Goal: Task Accomplishment & Management: Use online tool/utility

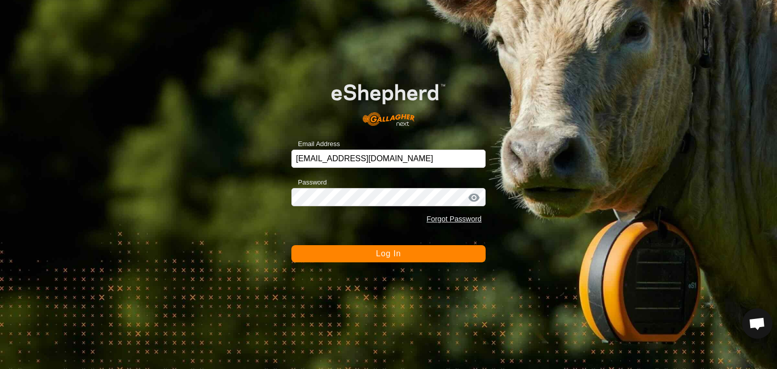
click at [370, 255] on button "Log In" at bounding box center [388, 253] width 194 height 17
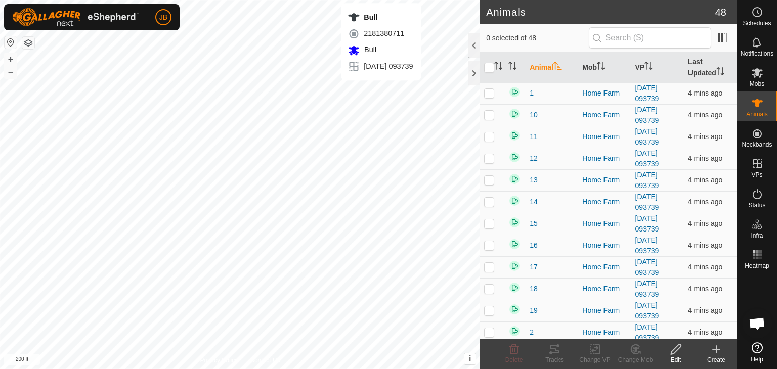
checkbox input "true"
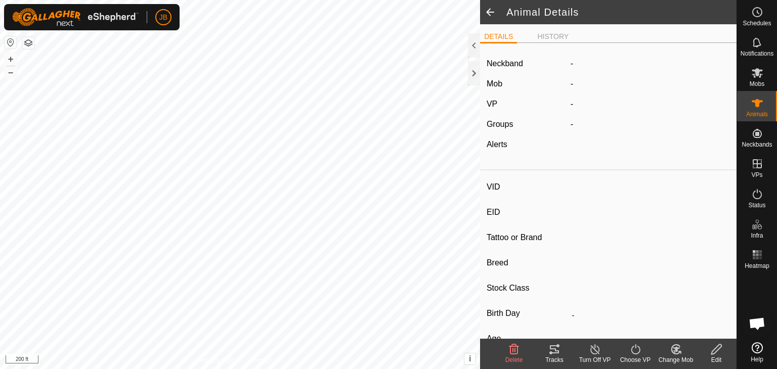
type input "Bull"
type input "-"
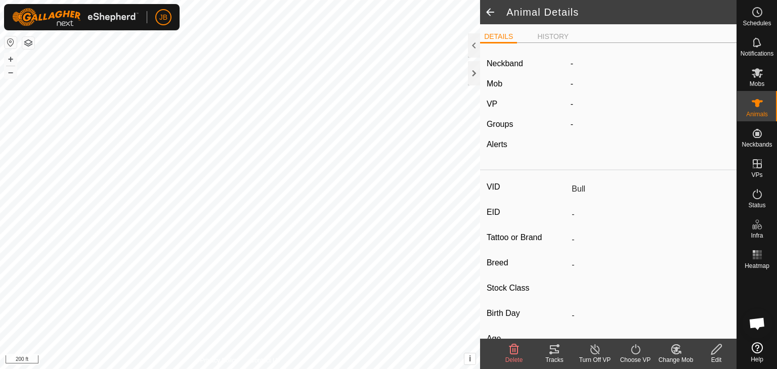
type input "0 kg"
type input "-"
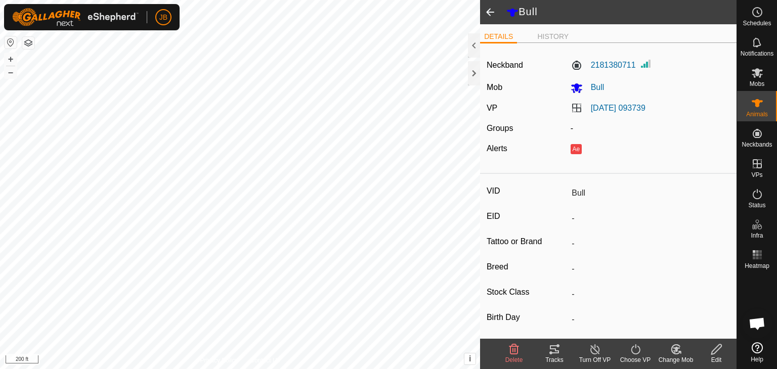
click at [595, 349] on icon at bounding box center [595, 349] width 13 height 12
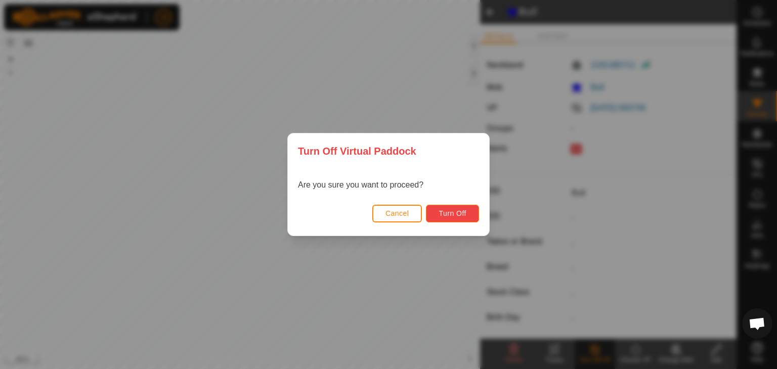
click at [459, 206] on button "Turn Off" at bounding box center [452, 214] width 53 height 18
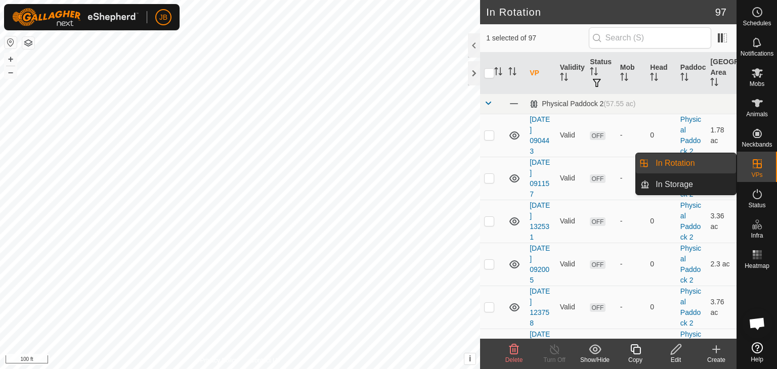
click at [759, 163] on icon at bounding box center [757, 163] width 9 height 9
click at [684, 165] on span "In Rotation" at bounding box center [675, 163] width 39 height 12
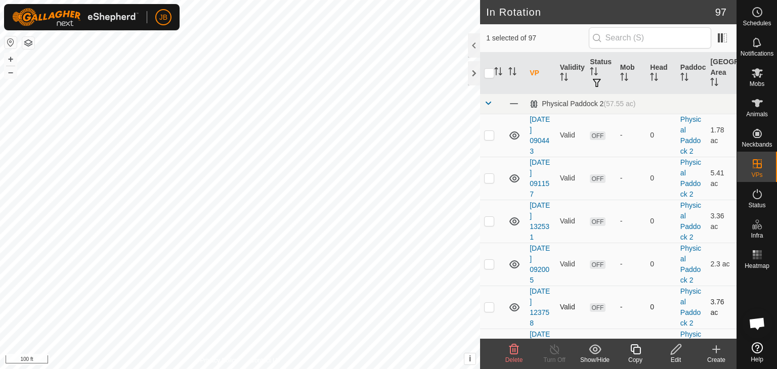
click at [490, 308] on p-checkbox at bounding box center [489, 307] width 10 height 8
checkbox input "false"
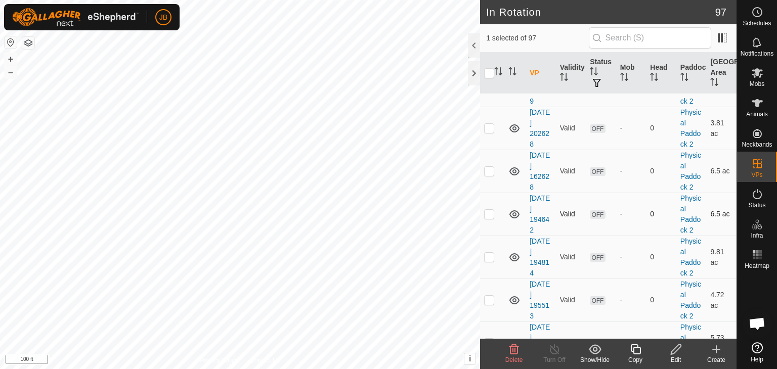
scroll to position [439, 0]
click at [717, 347] on icon at bounding box center [716, 349] width 12 height 12
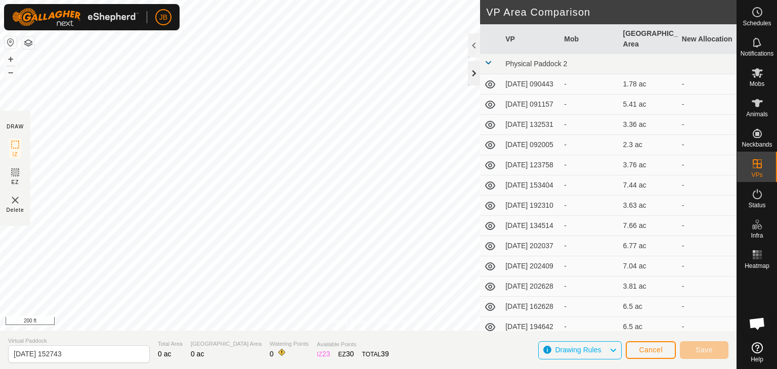
click at [471, 76] on div at bounding box center [474, 73] width 12 height 24
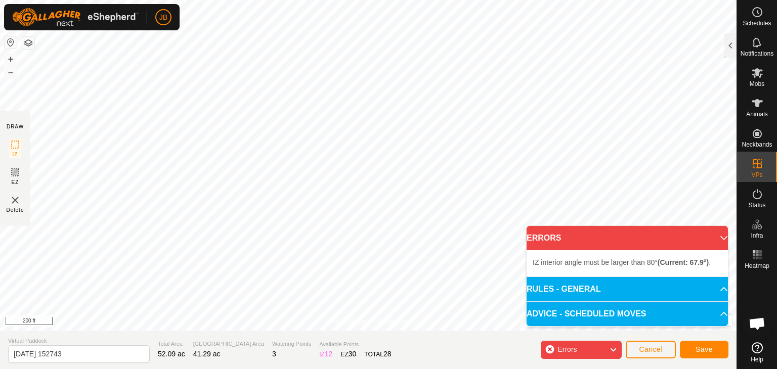
click at [29, 209] on div "Privacy Policy Contact Us IZ interior angle must be larger than 80° (Current: 6…" at bounding box center [368, 184] width 737 height 369
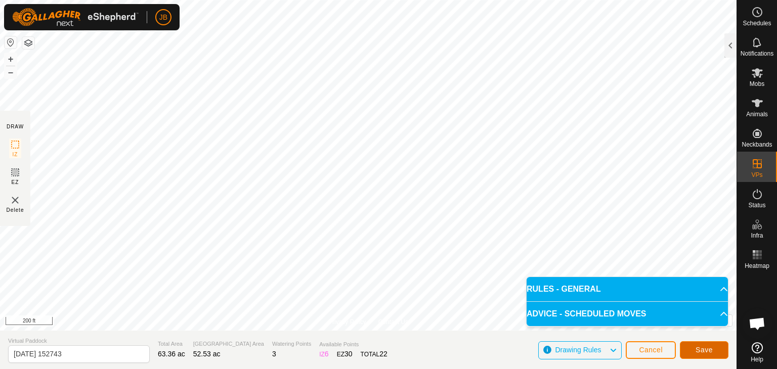
click at [699, 347] on span "Save" at bounding box center [704, 350] width 17 height 8
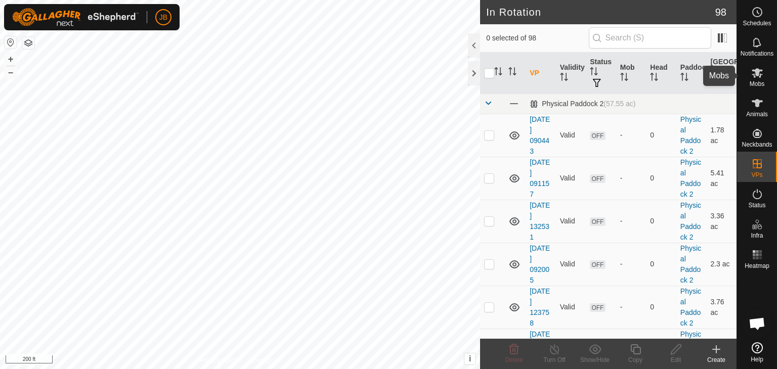
click at [759, 72] on icon at bounding box center [757, 73] width 12 height 12
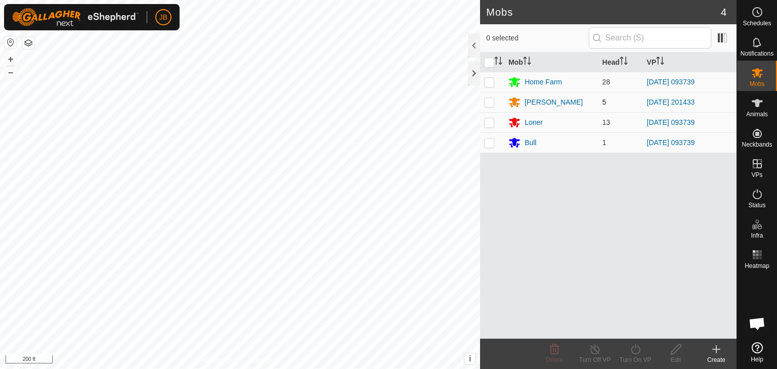
drag, startPoint x: 486, startPoint y: 83, endPoint x: 490, endPoint y: 97, distance: 14.1
click at [486, 83] on p-checkbox at bounding box center [489, 82] width 10 height 8
checkbox input "true"
click at [491, 120] on p-checkbox at bounding box center [489, 122] width 10 height 8
checkbox input "true"
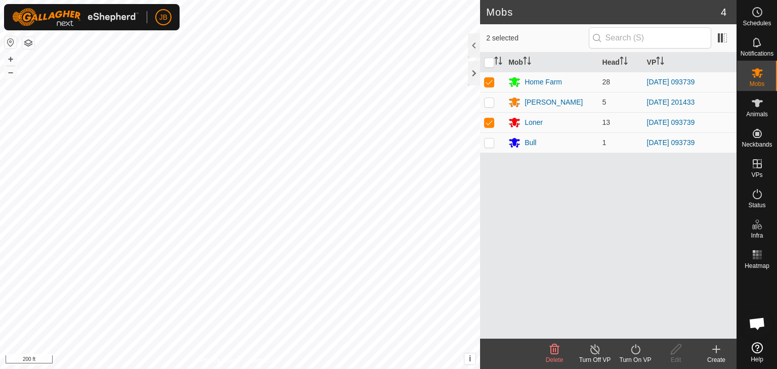
click at [633, 350] on icon at bounding box center [635, 349] width 13 height 12
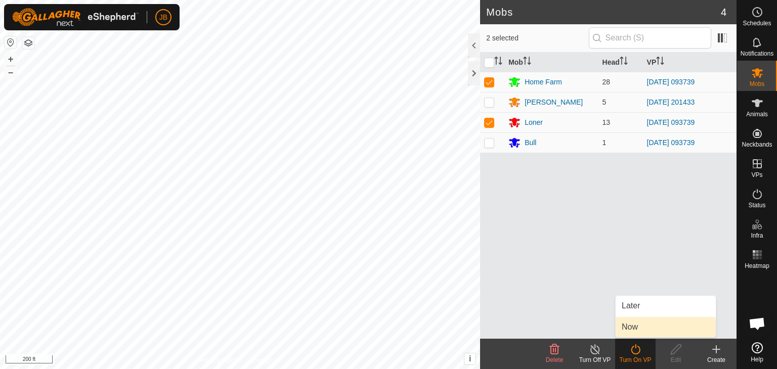
click at [629, 329] on link "Now" at bounding box center [666, 327] width 100 height 20
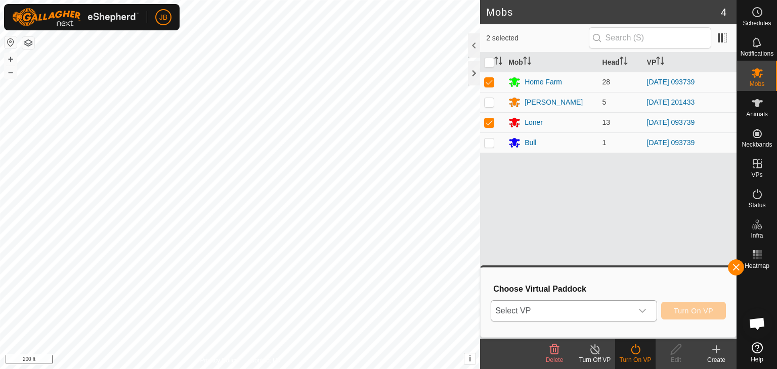
click at [641, 310] on icon "dropdown trigger" at bounding box center [642, 311] width 8 height 8
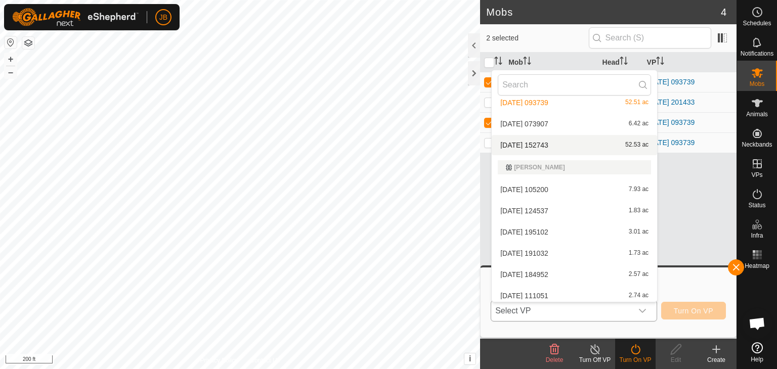
scroll to position [1553, 0]
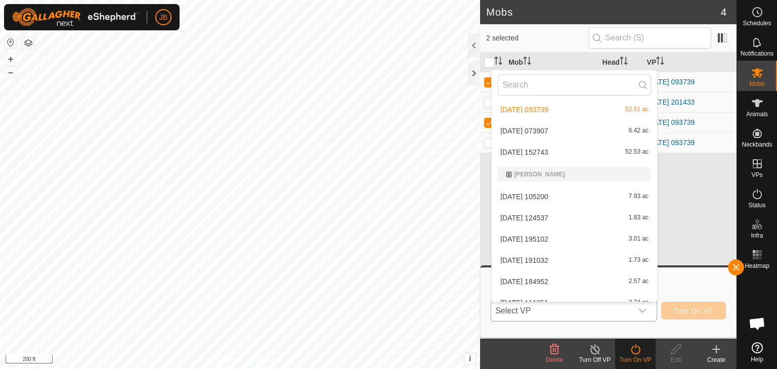
click at [547, 152] on li "[DATE] 152743 52.53 ac" at bounding box center [574, 152] width 165 height 20
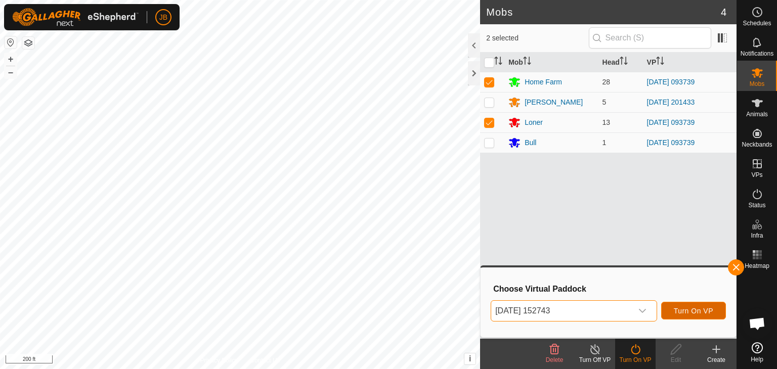
click at [697, 312] on span "Turn On VP" at bounding box center [693, 311] width 39 height 8
